Goal: Book appointment/travel/reservation

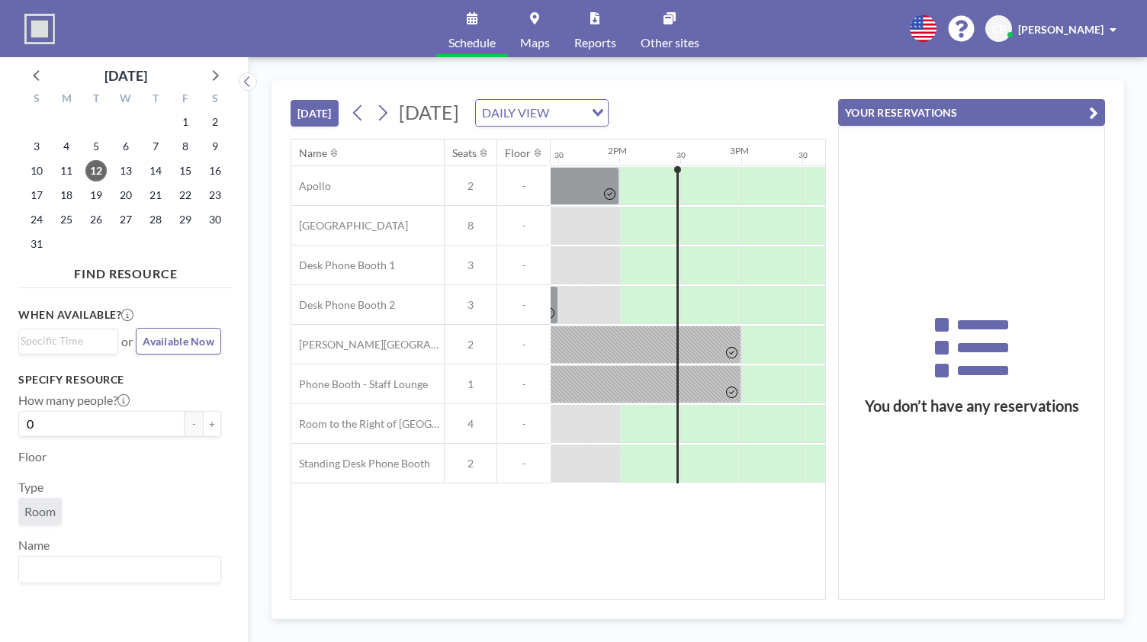
scroll to position [0, 1647]
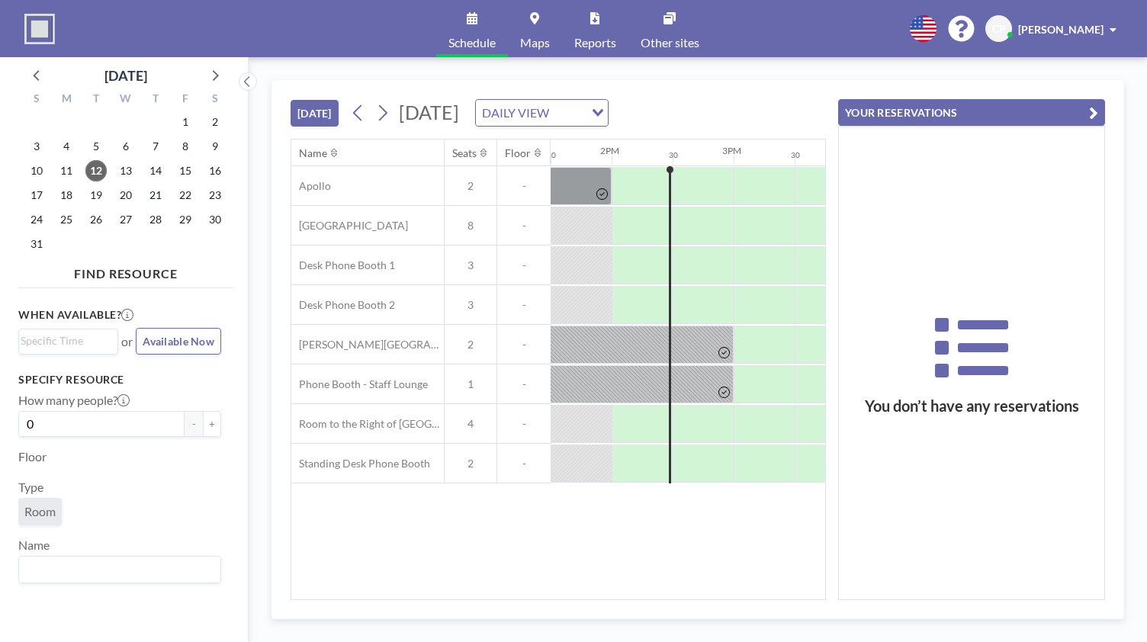
click at [1097, 108] on icon "button" at bounding box center [1093, 113] width 9 height 18
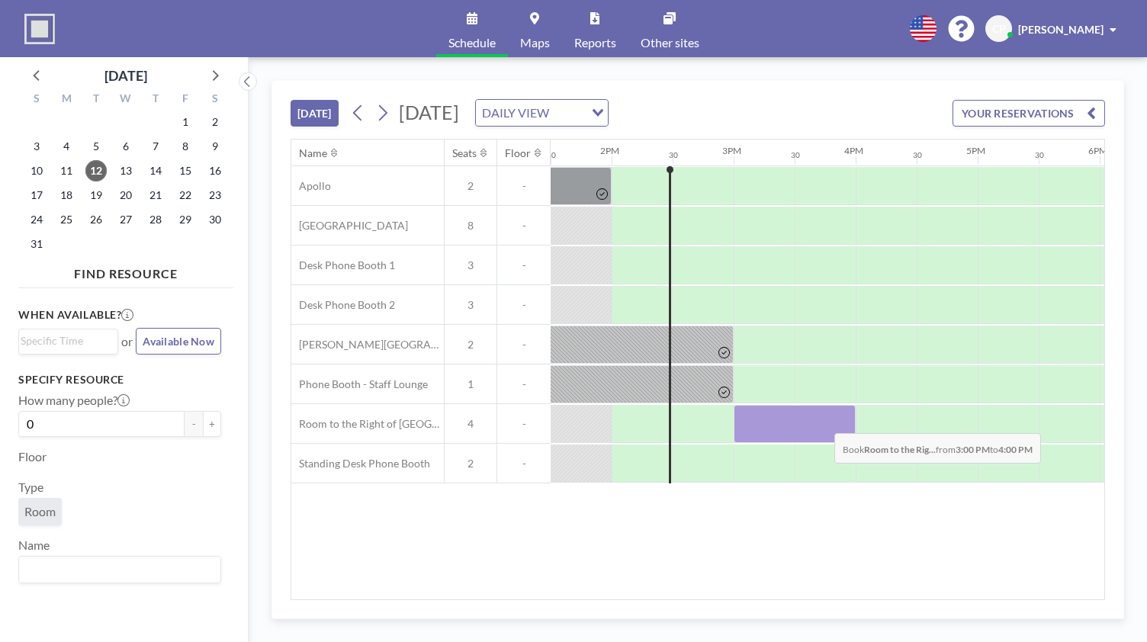
drag, startPoint x: 779, startPoint y: 422, endPoint x: 824, endPoint y: 420, distance: 44.3
click at [824, 420] on div at bounding box center [795, 424] width 122 height 38
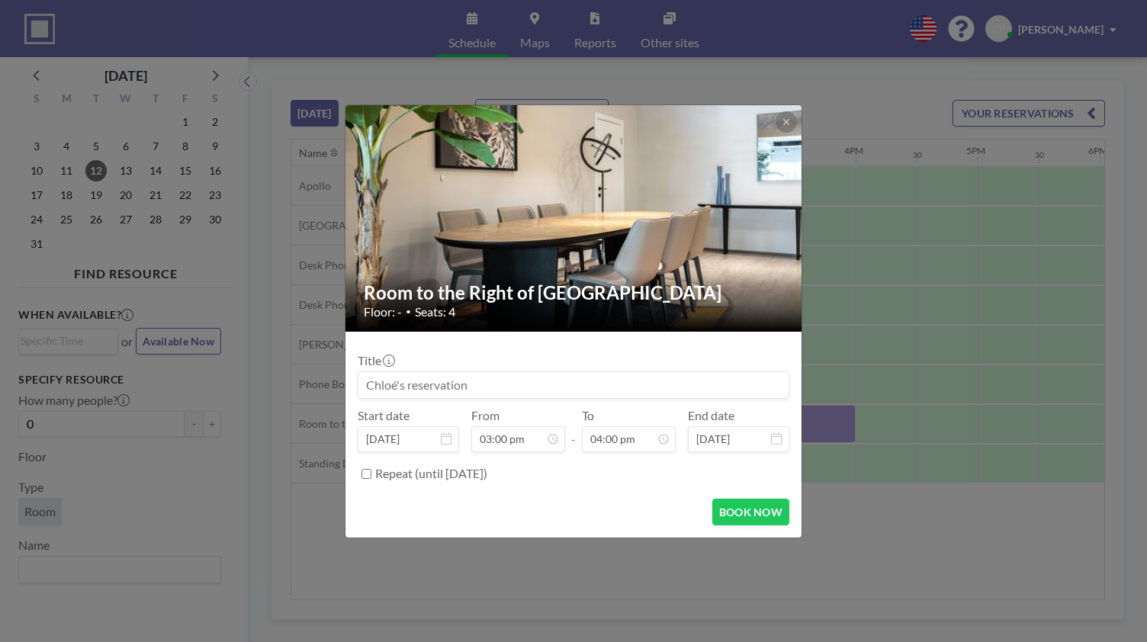
scroll to position [869, 0]
click at [746, 513] on button "BOOK NOW" at bounding box center [750, 512] width 77 height 27
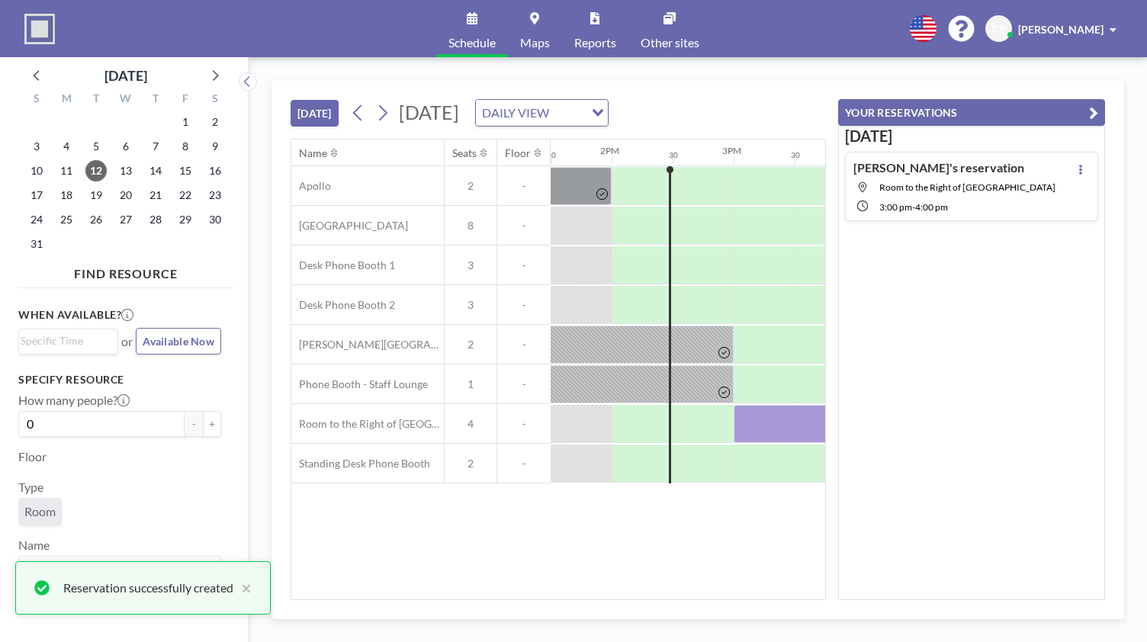
click at [1094, 108] on icon "button" at bounding box center [1093, 113] width 9 height 18
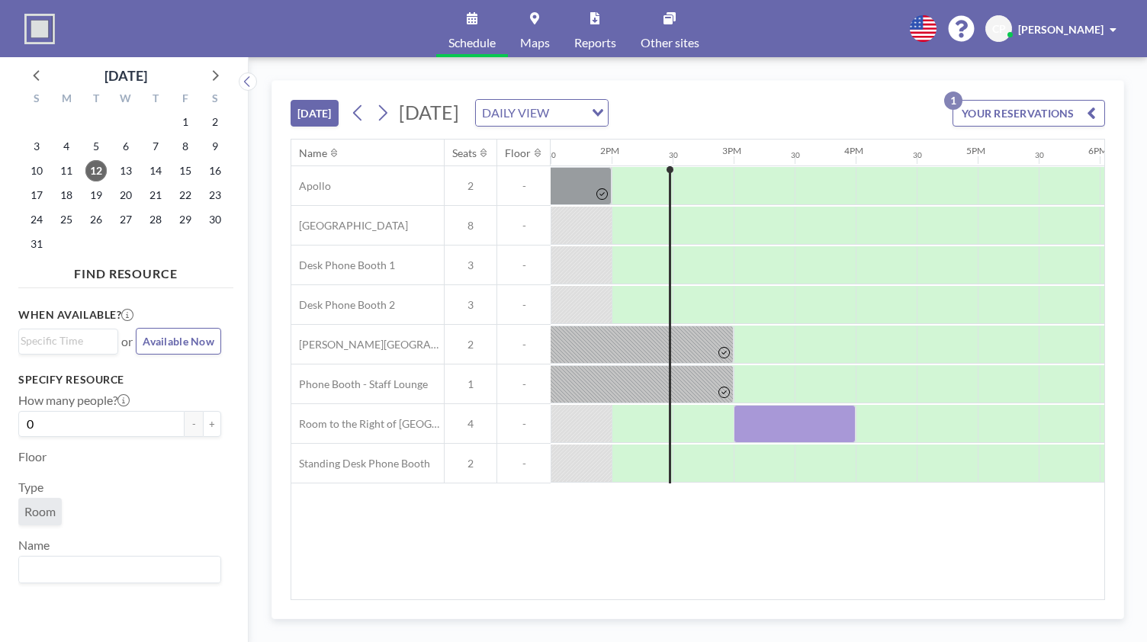
click at [1021, 25] on span "[PERSON_NAME]" at bounding box center [1060, 29] width 85 height 13
click at [1037, 71] on link "Profile" at bounding box center [1071, 73] width 136 height 31
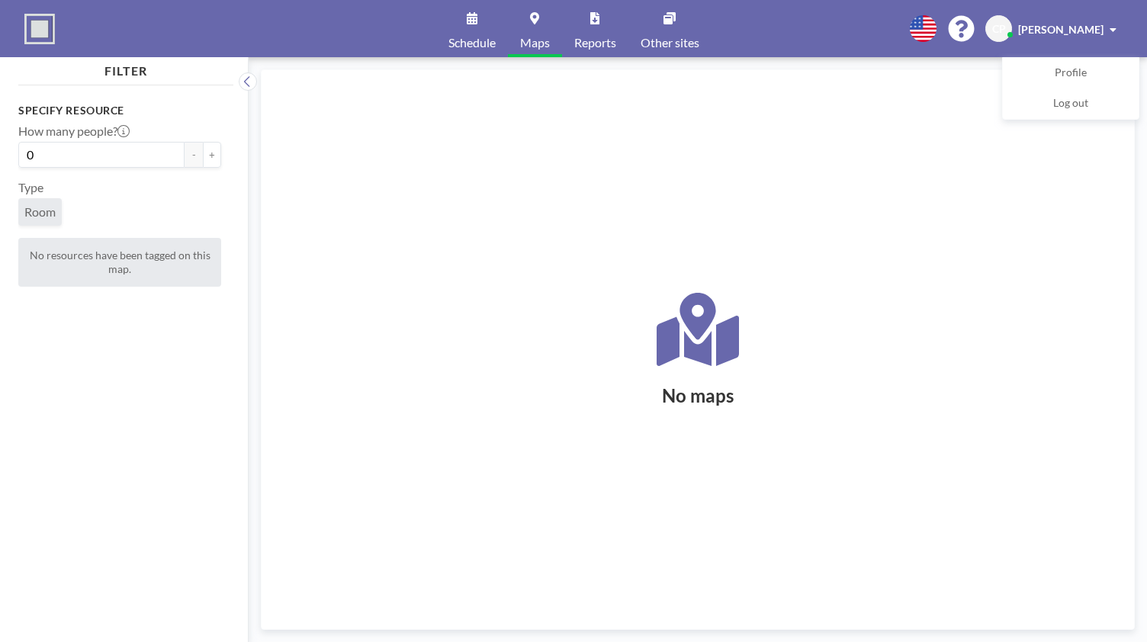
click at [493, 43] on span "Schedule" at bounding box center [471, 43] width 47 height 12
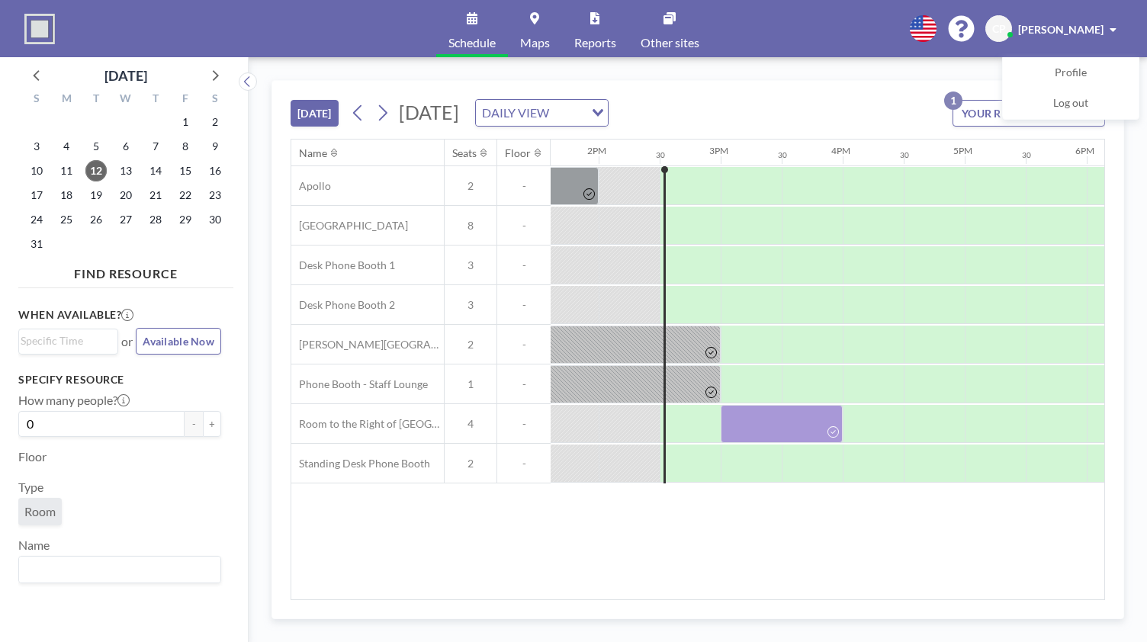
scroll to position [0, 1708]
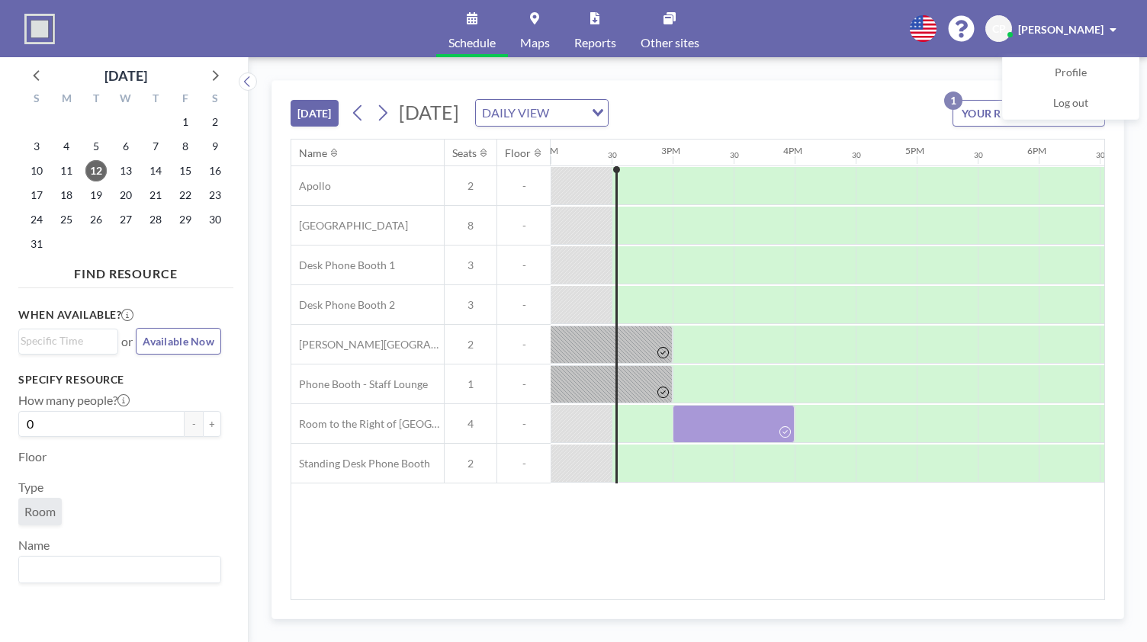
click at [949, 75] on div "[DATE] [DATE] DAILY VIEW Loading... YOUR RESERVATIONS 1 Name Seats Floor 12AM 3…" at bounding box center [698, 349] width 898 height 585
click at [966, 115] on button "YOUR RESERVATIONS 1" at bounding box center [1028, 113] width 153 height 27
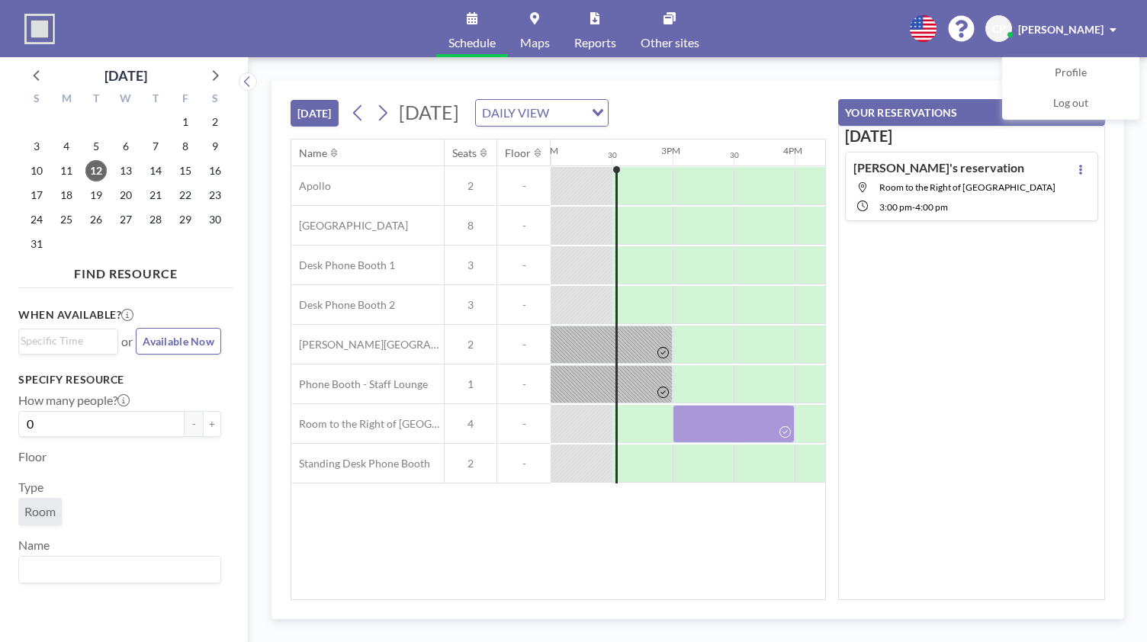
click at [972, 181] on span "Room to the Right of [GEOGRAPHIC_DATA]" at bounding box center [967, 186] width 176 height 11
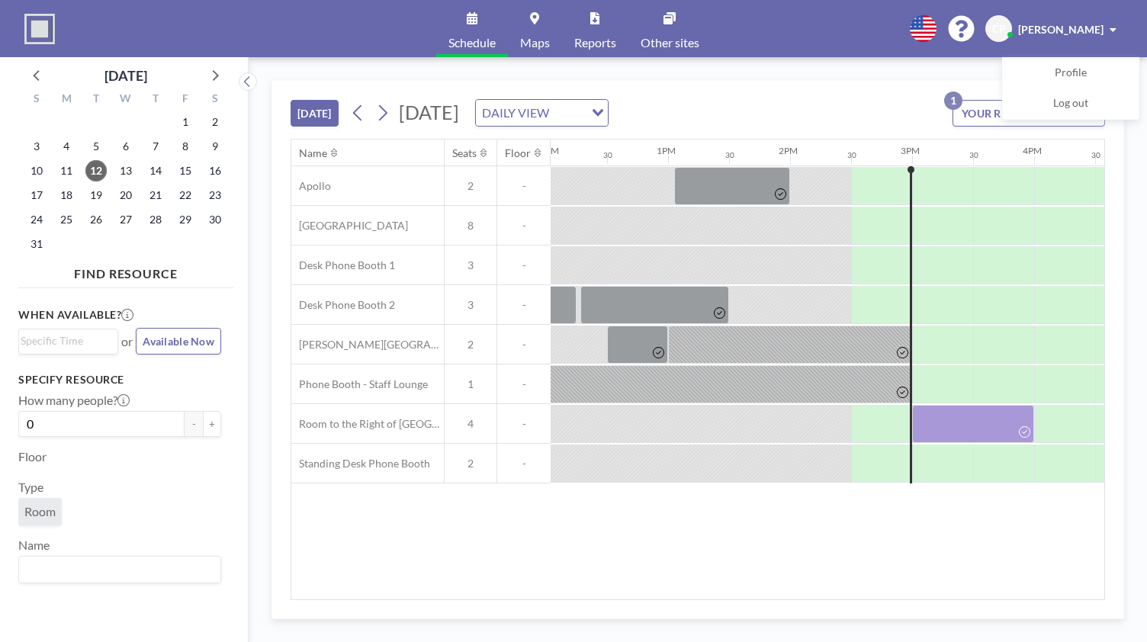
scroll to position [0, 1769]
